Goal: Task Accomplishment & Management: Complete application form

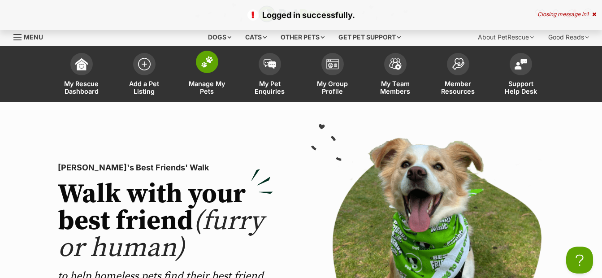
click at [208, 85] on span "Manage My Pets" at bounding box center [207, 87] width 40 height 15
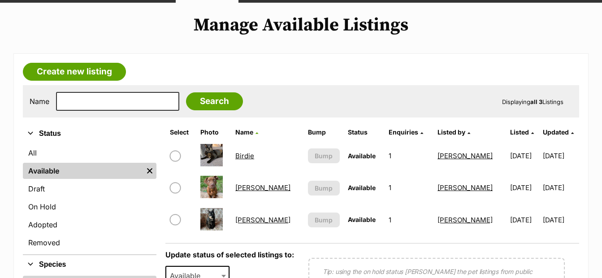
scroll to position [91, 0]
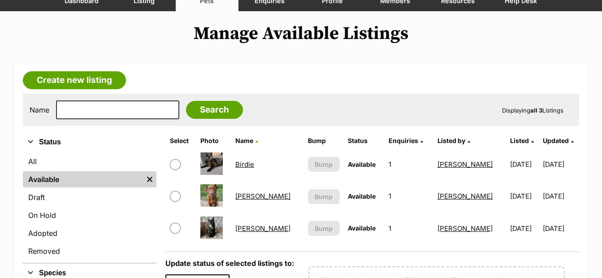
click at [252, 228] on link "Josie" at bounding box center [262, 228] width 55 height 9
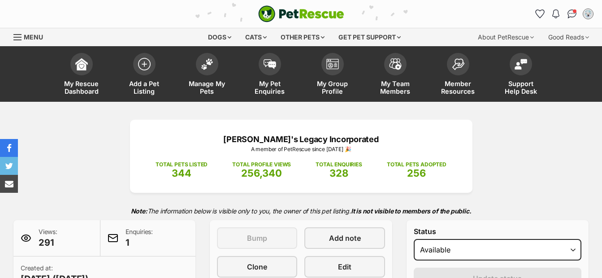
scroll to position [140, 0]
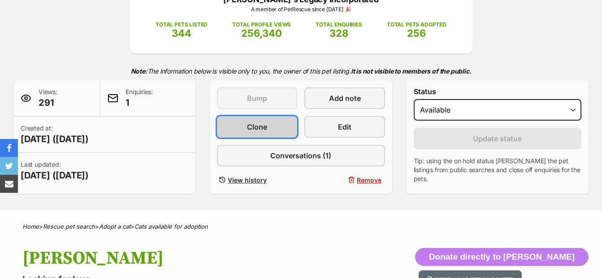
click at [258, 126] on span "Clone" at bounding box center [257, 126] width 20 height 11
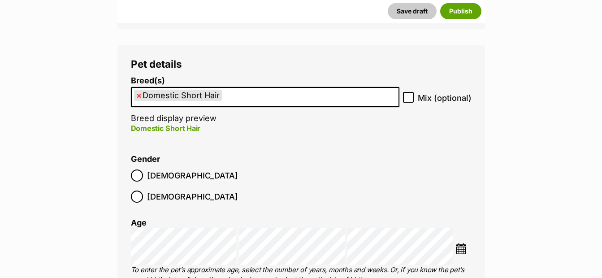
scroll to position [1091, 0]
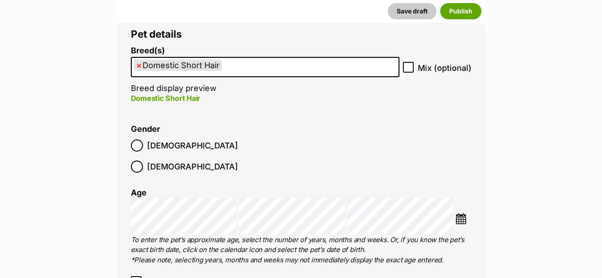
click at [139, 65] on span "×" at bounding box center [138, 65] width 5 height 11
select select
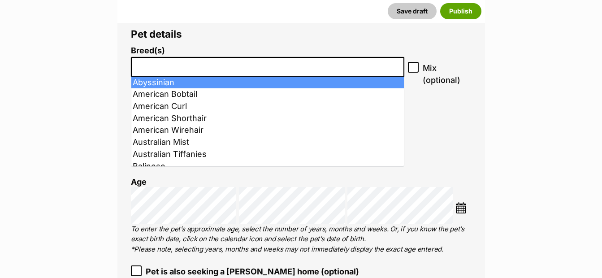
click at [152, 68] on input "search" at bounding box center [268, 64] width 268 height 9
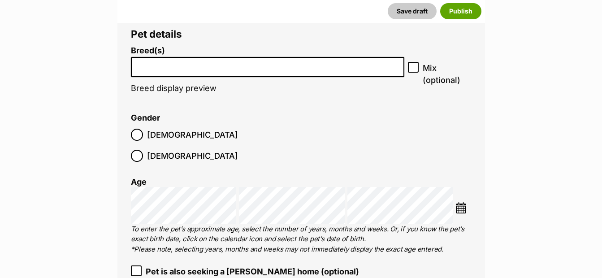
click at [172, 67] on input "search" at bounding box center [268, 64] width 268 height 9
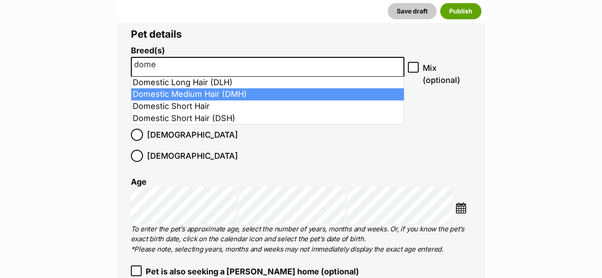
type input "dome"
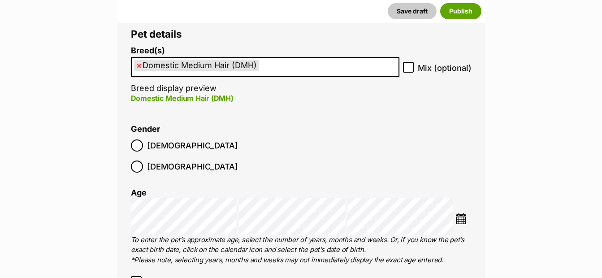
select select "252101"
click at [406, 66] on icon at bounding box center [408, 67] width 6 height 6
click at [406, 66] on input "Mix (optional)" at bounding box center [408, 67] width 11 height 11
checkbox input "true"
click at [464, 213] on img at bounding box center [460, 218] width 11 height 11
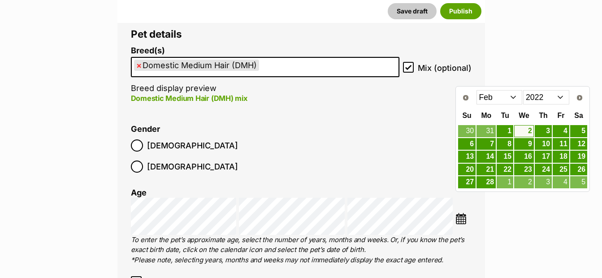
click at [532, 96] on select "2012 2013 2014 2015 2016 2017 2018 2019 2020 2021 2022 2023 2024 2025" at bounding box center [546, 97] width 46 height 14
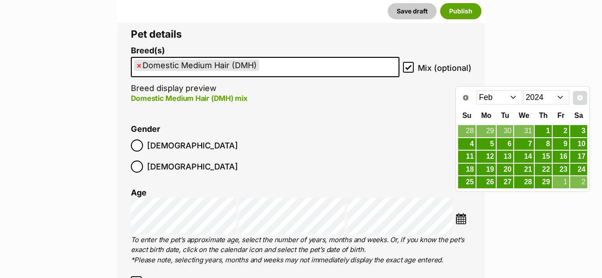
click at [579, 97] on span "Next" at bounding box center [579, 97] width 7 height 7
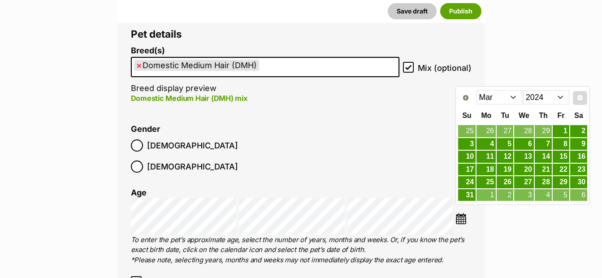
click at [579, 97] on span "Next" at bounding box center [579, 97] width 7 height 7
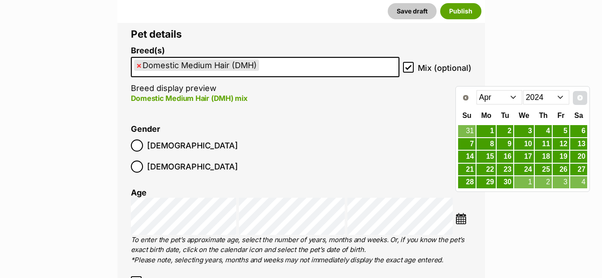
click at [579, 97] on span "Next" at bounding box center [579, 97] width 7 height 7
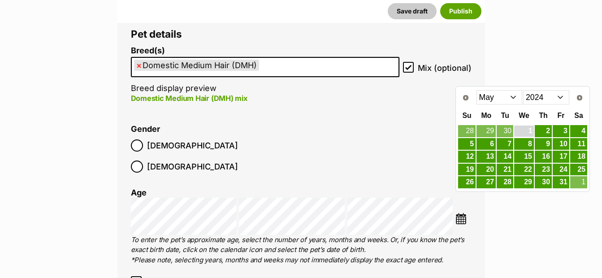
click at [530, 131] on link "1" at bounding box center [524, 131] width 20 height 11
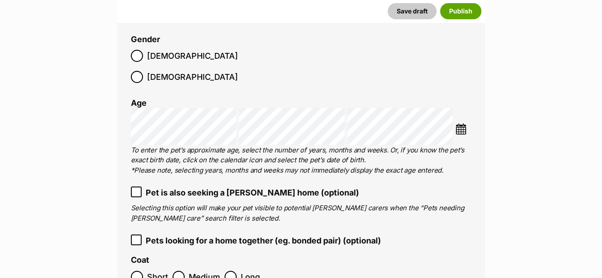
scroll to position [1246, 0]
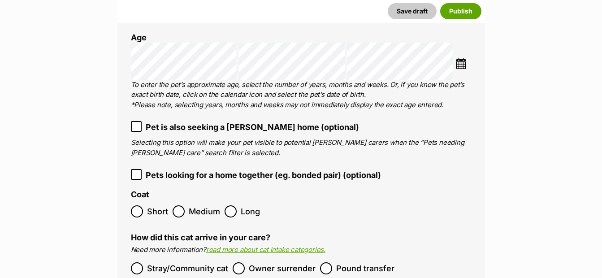
click at [207, 205] on span "Medium" at bounding box center [204, 211] width 31 height 12
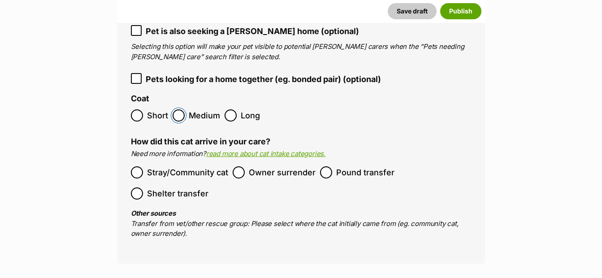
scroll to position [1389, 0]
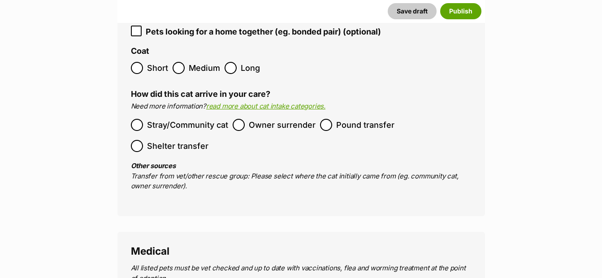
click at [195, 119] on span "Stray/Community cat" at bounding box center [187, 125] width 81 height 12
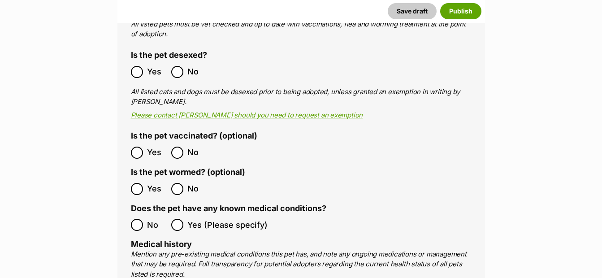
scroll to position [1701, 0]
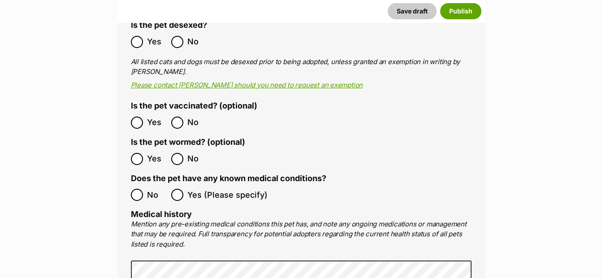
click at [143, 189] on label "No" at bounding box center [149, 195] width 36 height 12
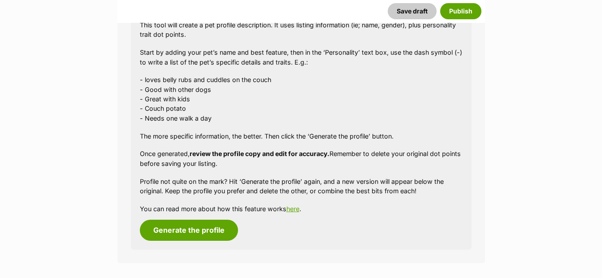
scroll to position [903, 0]
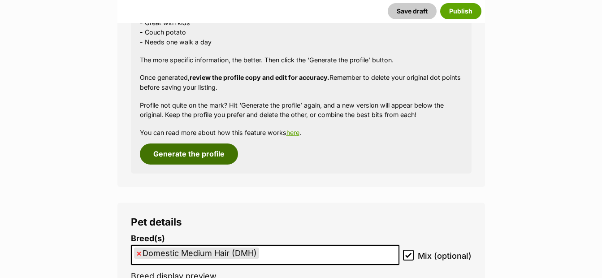
click at [201, 153] on button "Generate the profile" at bounding box center [189, 153] width 98 height 21
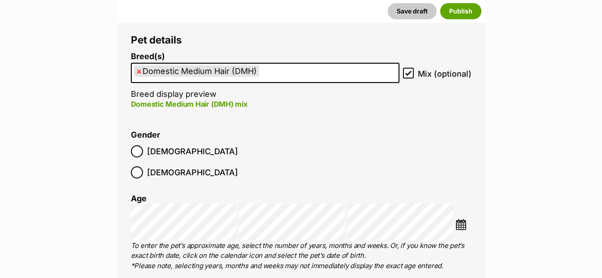
scroll to position [1158, 0]
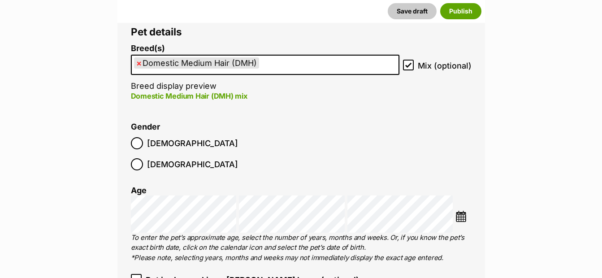
click at [190, 158] on span "Female" at bounding box center [192, 164] width 91 height 12
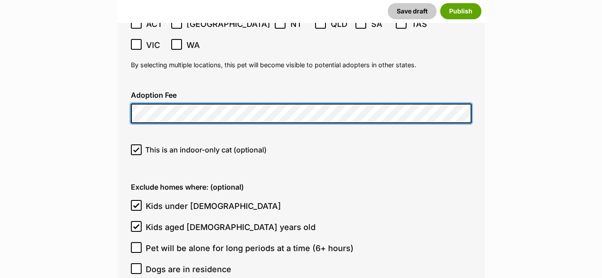
scroll to position [2491, 0]
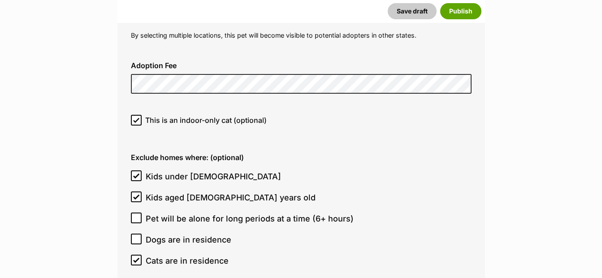
click at [134, 173] on icon at bounding box center [136, 176] width 6 height 6
click at [134, 170] on input "Kids under 5 years old" at bounding box center [136, 175] width 11 height 11
checkbox input "false"
click at [137, 195] on icon at bounding box center [136, 197] width 5 height 4
click at [137, 191] on input "Kids aged 6-12 years old" at bounding box center [136, 196] width 11 height 11
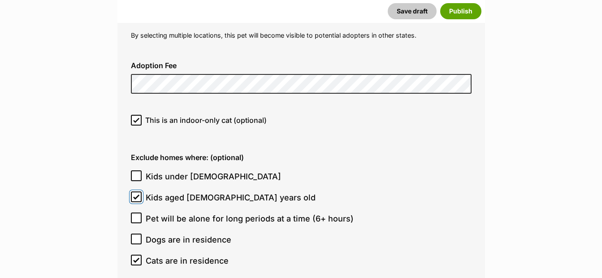
checkbox input "false"
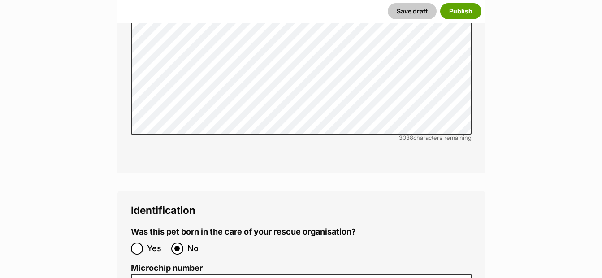
scroll to position [2963, 0]
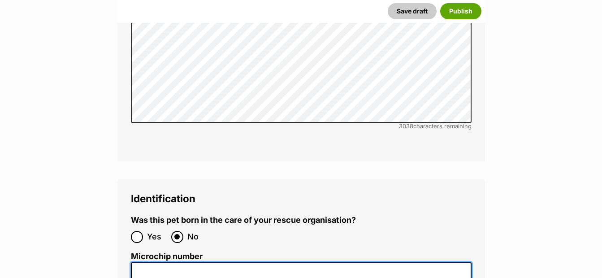
click at [420, 262] on input "Microchip number" at bounding box center [301, 272] width 341 height 20
paste input "95600001722074"
click at [156, 262] on input "95600001722074" at bounding box center [301, 272] width 341 height 20
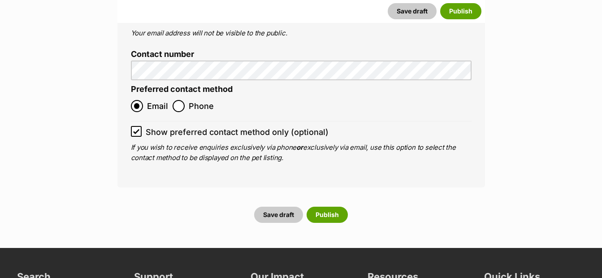
scroll to position [3783, 0]
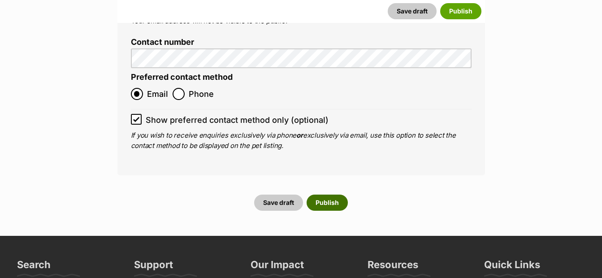
type input "95600001722074"
click at [331, 195] on button "Publish" at bounding box center [327, 203] width 41 height 16
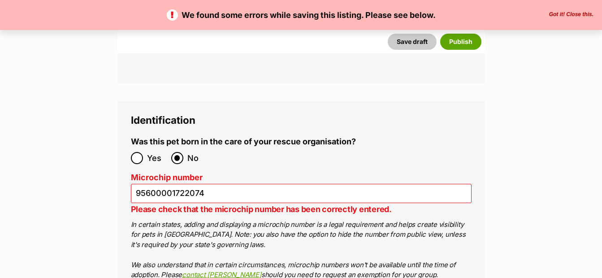
scroll to position [3066, 0]
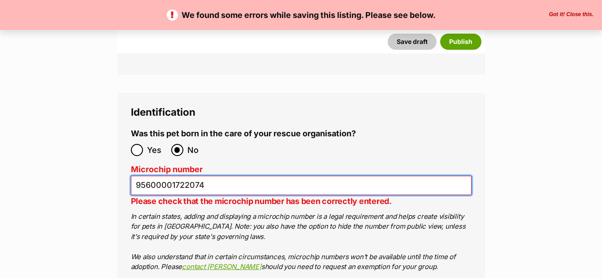
drag, startPoint x: 211, startPoint y: 135, endPoint x: 112, endPoint y: 130, distance: 99.2
paste input "2"
type input "956000017220742"
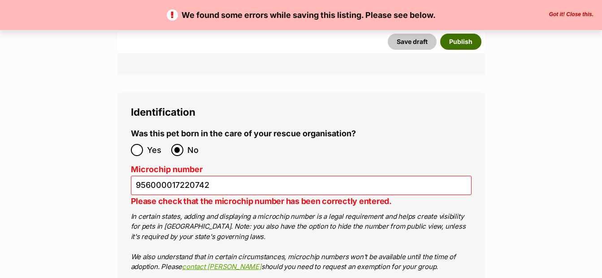
click at [458, 45] on button "Publish" at bounding box center [460, 42] width 41 height 16
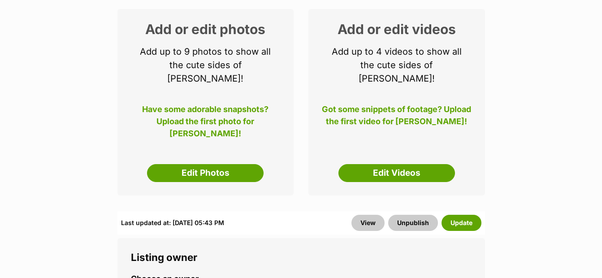
scroll to position [173, 0]
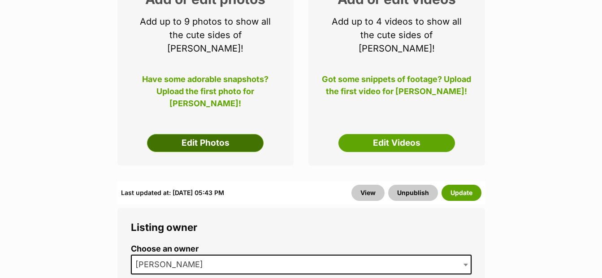
click at [188, 134] on link "Edit Photos" at bounding box center [205, 143] width 117 height 18
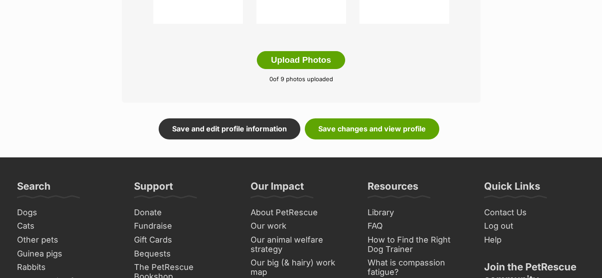
scroll to position [543, 0]
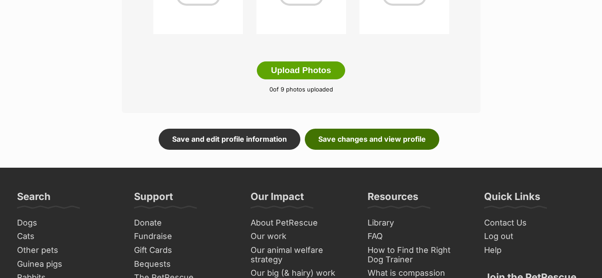
click at [388, 140] on link "Save changes and view profile" at bounding box center [372, 139] width 134 height 21
